Goal: Book appointment/travel/reservation

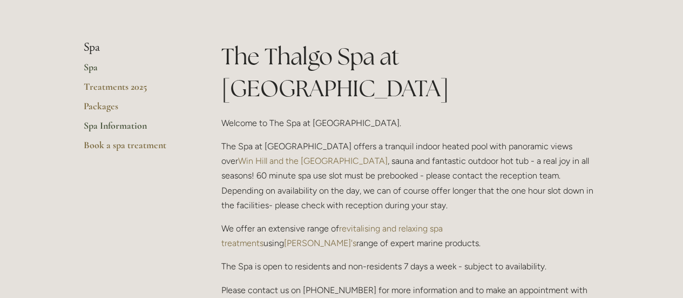
scroll to position [205, 0]
click at [133, 126] on link "Spa Information" at bounding box center [135, 128] width 103 height 19
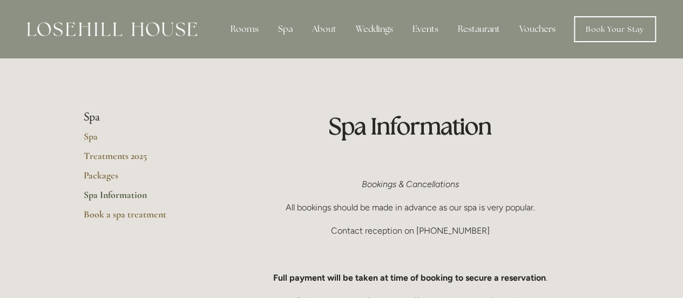
scroll to position [1, 0]
click at [124, 213] on link "Book a spa treatment" at bounding box center [135, 216] width 103 height 19
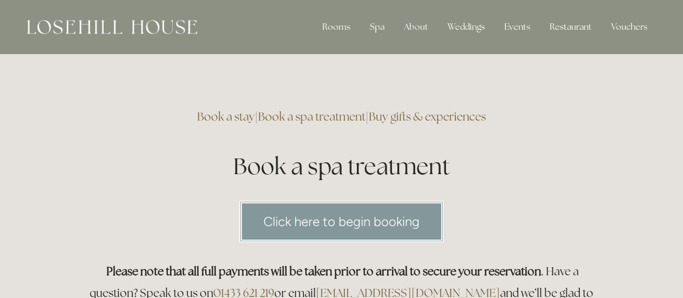
scroll to position [2, 0]
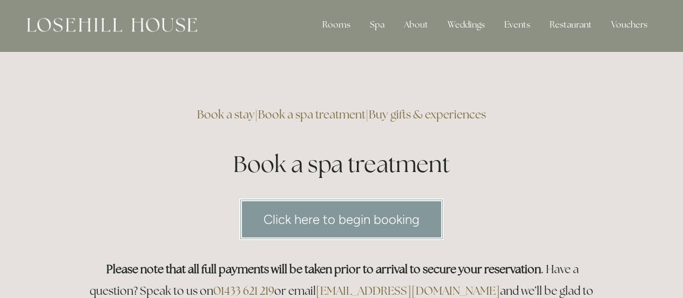
click at [291, 225] on link "Click here to begin booking" at bounding box center [341, 219] width 205 height 42
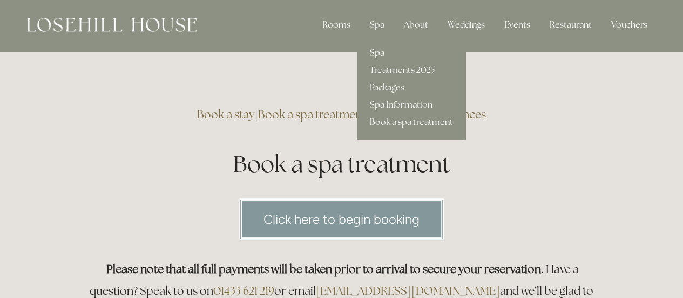
click at [373, 26] on div "Spa" at bounding box center [377, 25] width 32 height 22
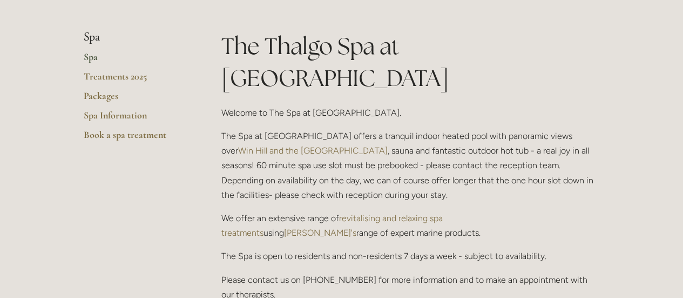
scroll to position [216, 0]
click at [135, 73] on link "Treatments 2025" at bounding box center [135, 79] width 103 height 19
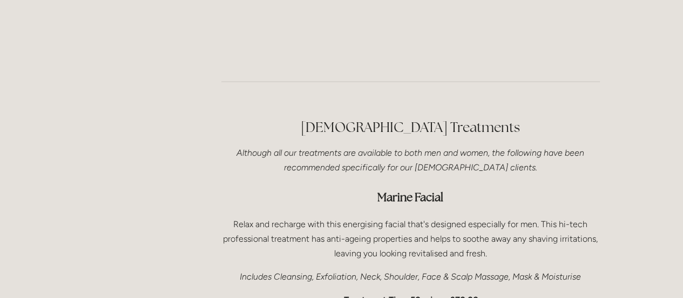
scroll to position [3206, 0]
